Goal: Transaction & Acquisition: Subscribe to service/newsletter

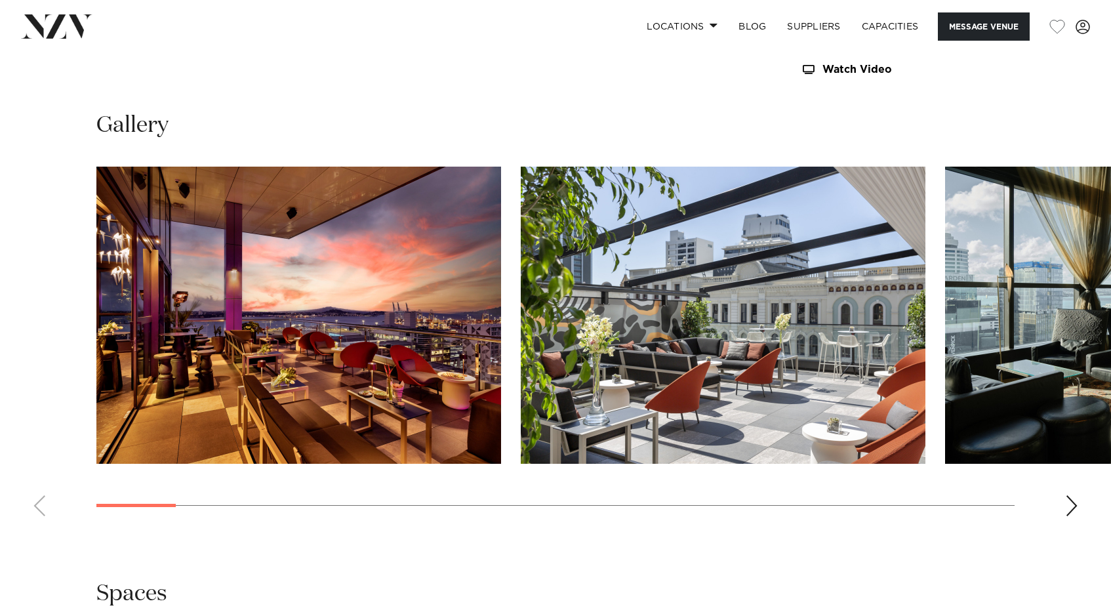
scroll to position [1586, 0]
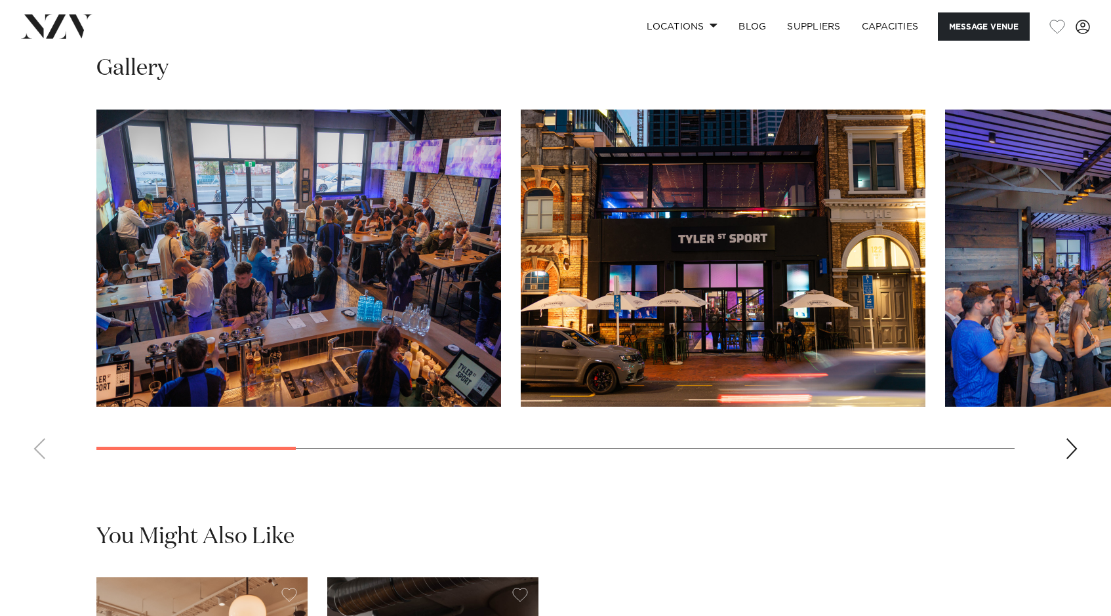
scroll to position [1456, 0]
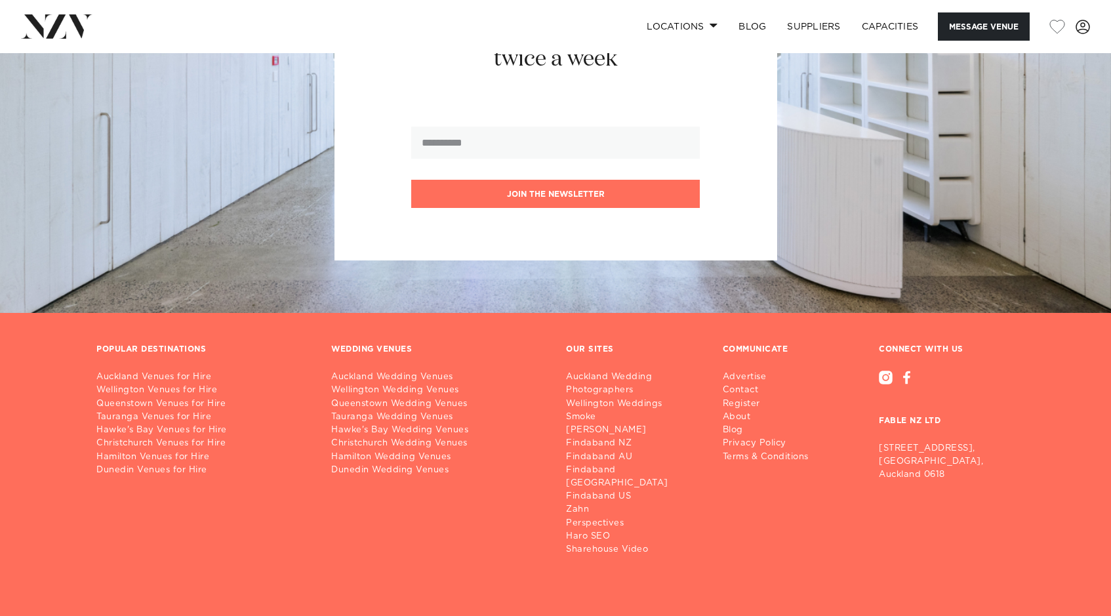
scroll to position [1810, 0]
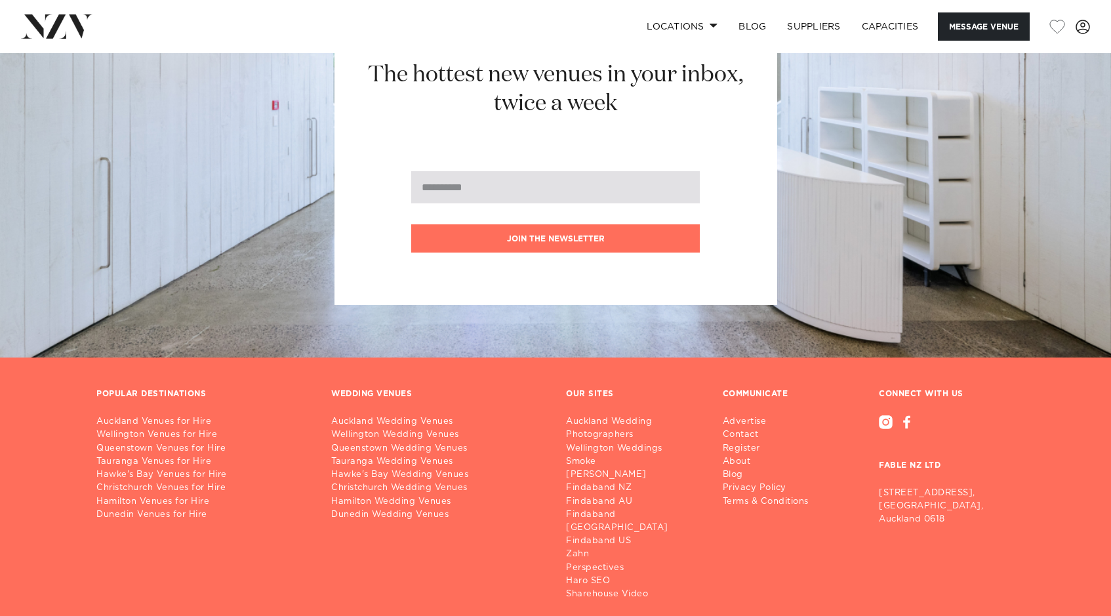
click at [627, 180] on input "email" at bounding box center [555, 187] width 289 height 32
type input "**********"
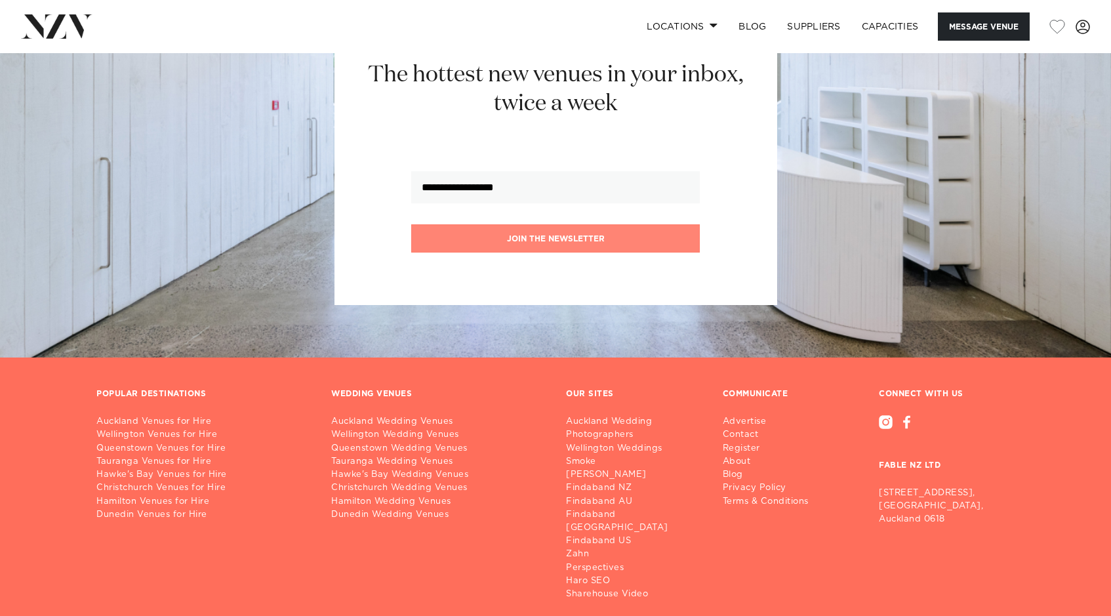
click at [580, 237] on button "Join the newsletter" at bounding box center [555, 238] width 289 height 28
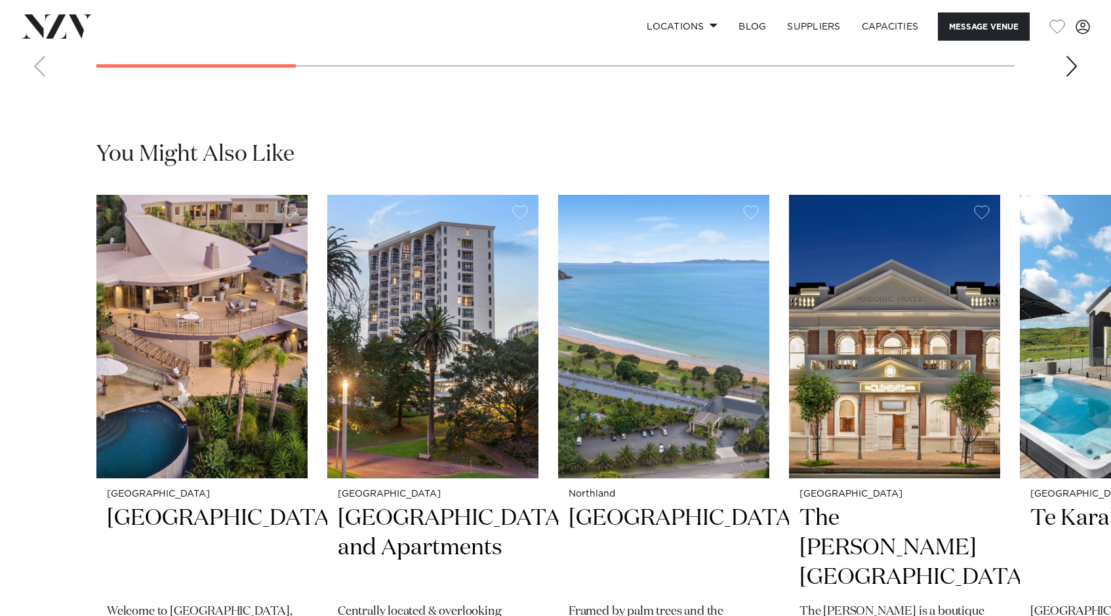
scroll to position [1891, 0]
